Goal: Use online tool/utility: Use online tool/utility

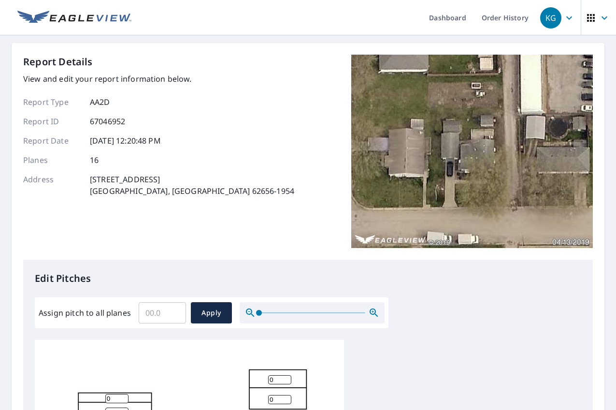
click at [158, 314] on input "Assign pitch to all planes" at bounding box center [162, 312] width 47 height 27
type input "5"
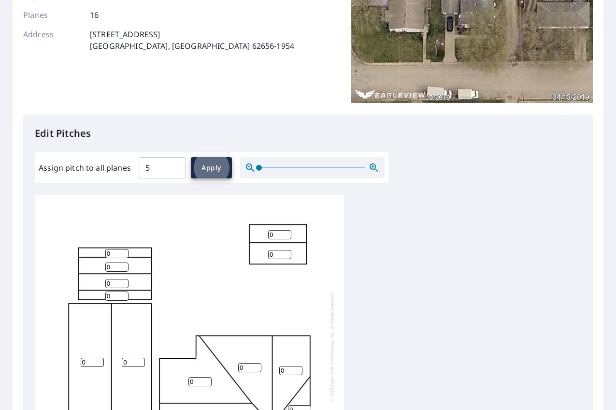
scroll to position [10, 0]
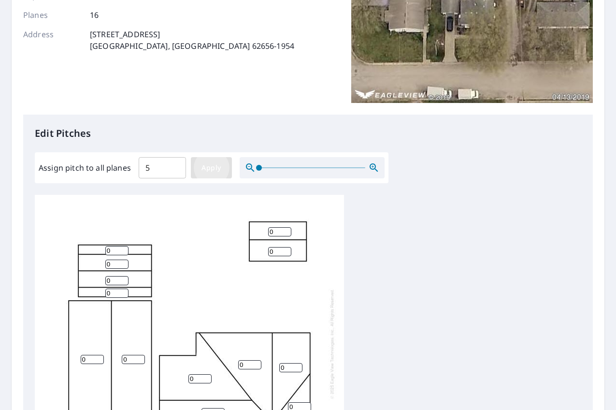
click at [203, 168] on span "Apply" at bounding box center [212, 168] width 26 height 12
type input "5"
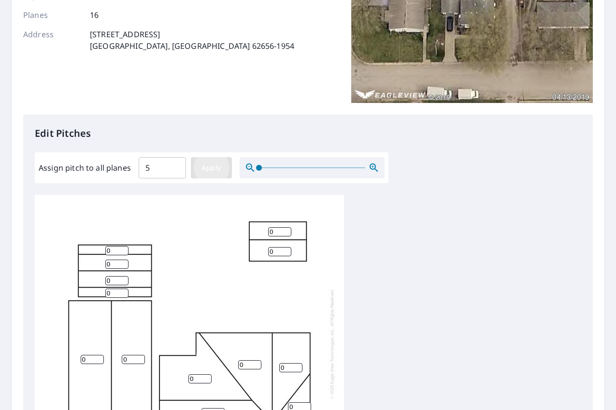
type input "5"
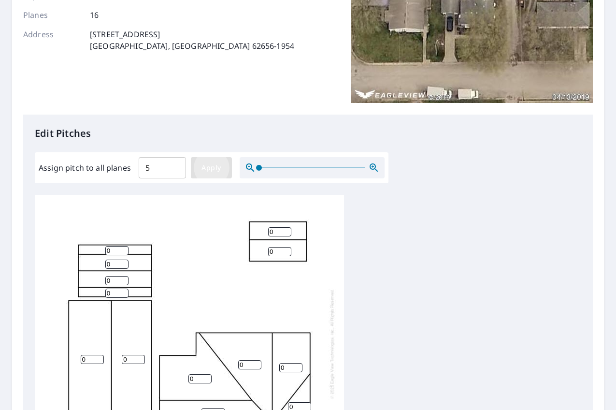
type input "5"
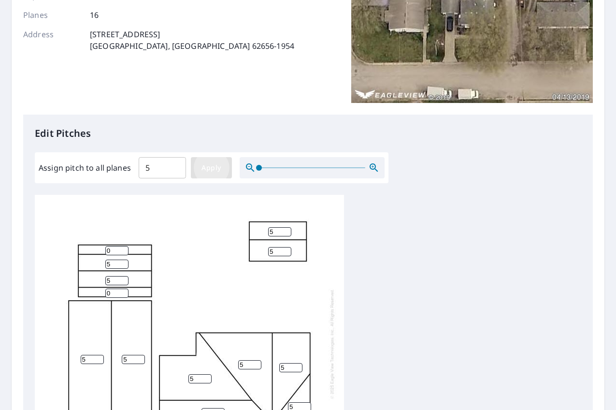
type input "5"
click at [211, 169] on span "Apply" at bounding box center [212, 168] width 26 height 12
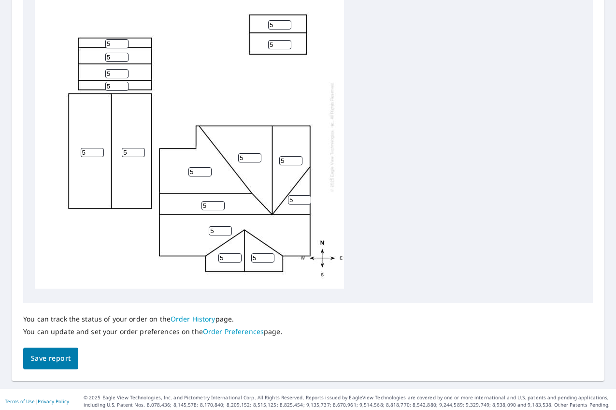
scroll to position [355, 0]
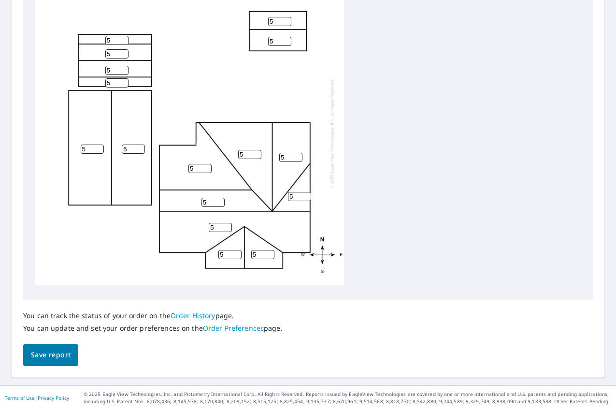
click at [50, 357] on span "Save report" at bounding box center [51, 355] width 40 height 12
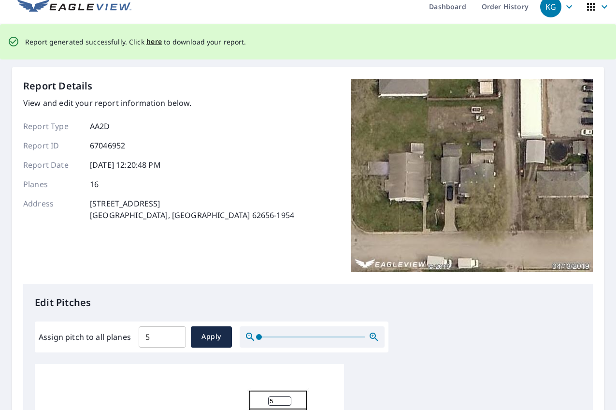
scroll to position [0, 0]
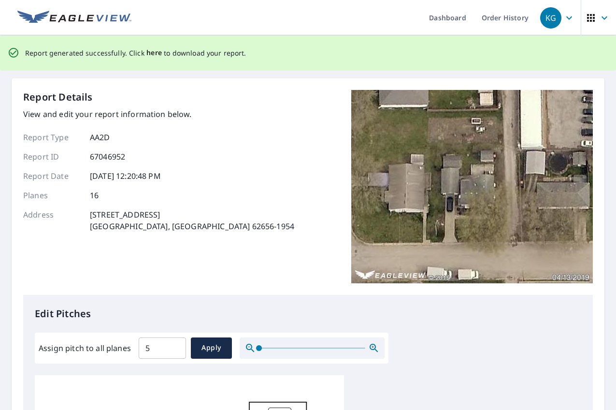
click at [150, 54] on span "here" at bounding box center [154, 53] width 16 height 12
